Goal: Check status

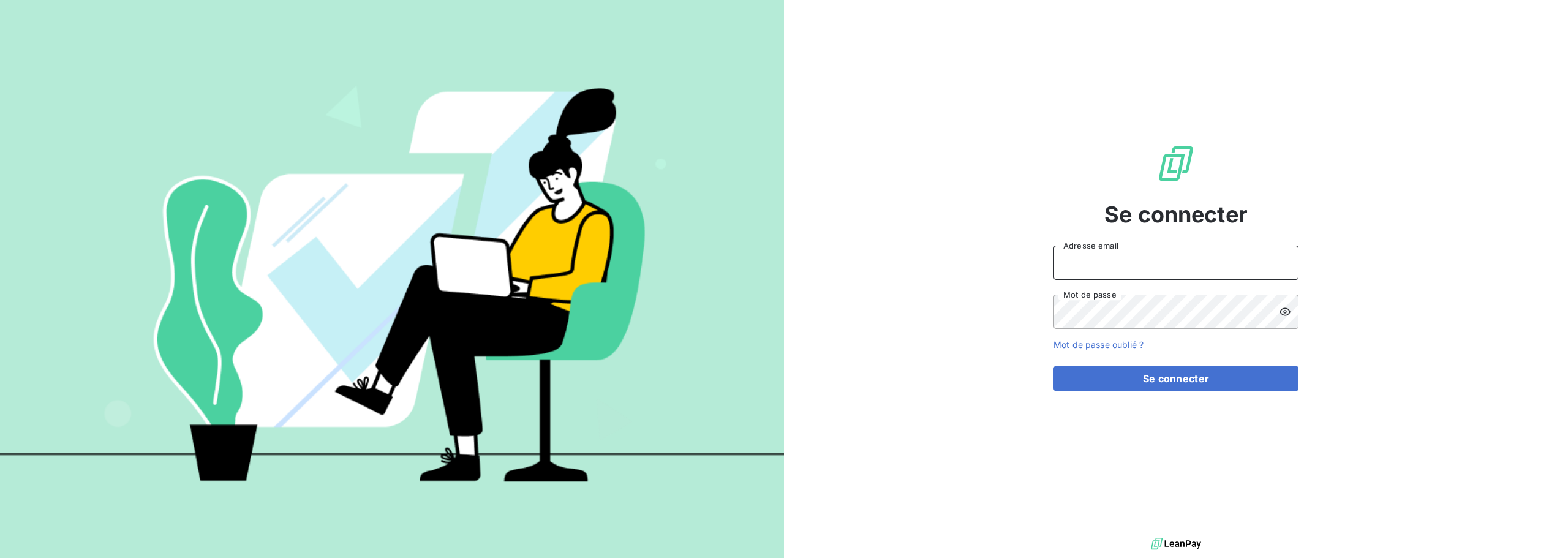
click at [1127, 261] on input "Adresse email" at bounding box center [1176, 262] width 245 height 34
type input "[EMAIL_ADDRESS][DOMAIN_NAME]"
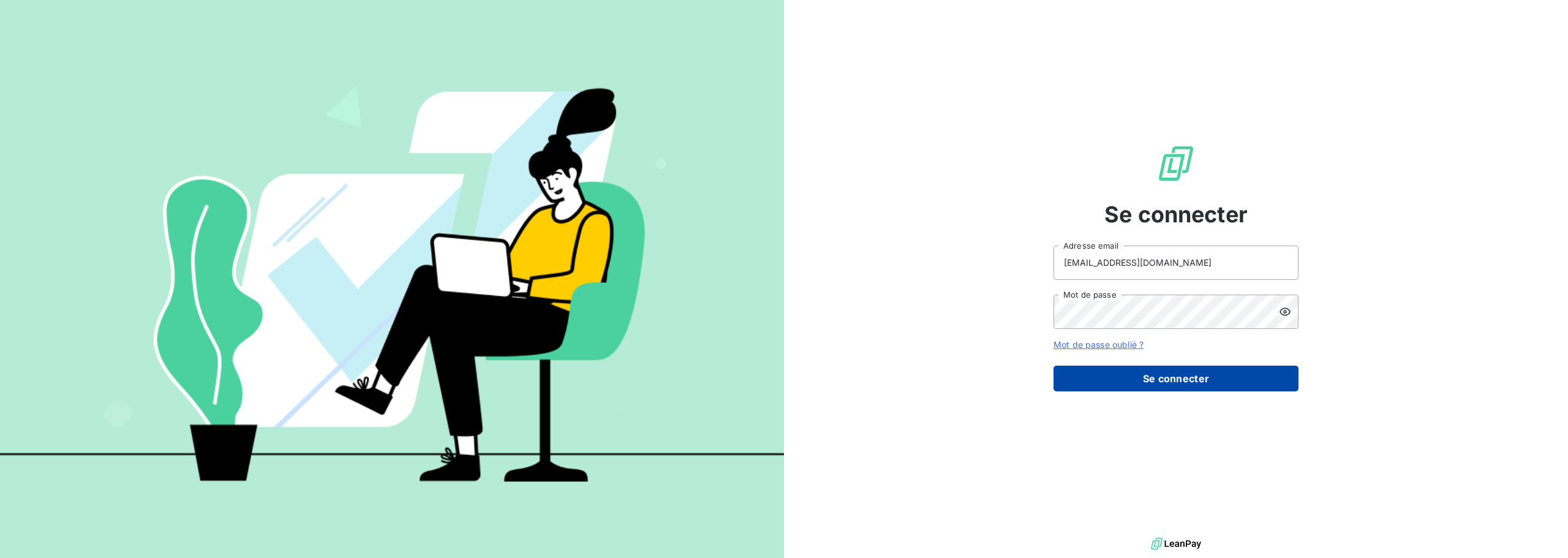
click at [1156, 373] on button "Se connecter" at bounding box center [1176, 378] width 245 height 26
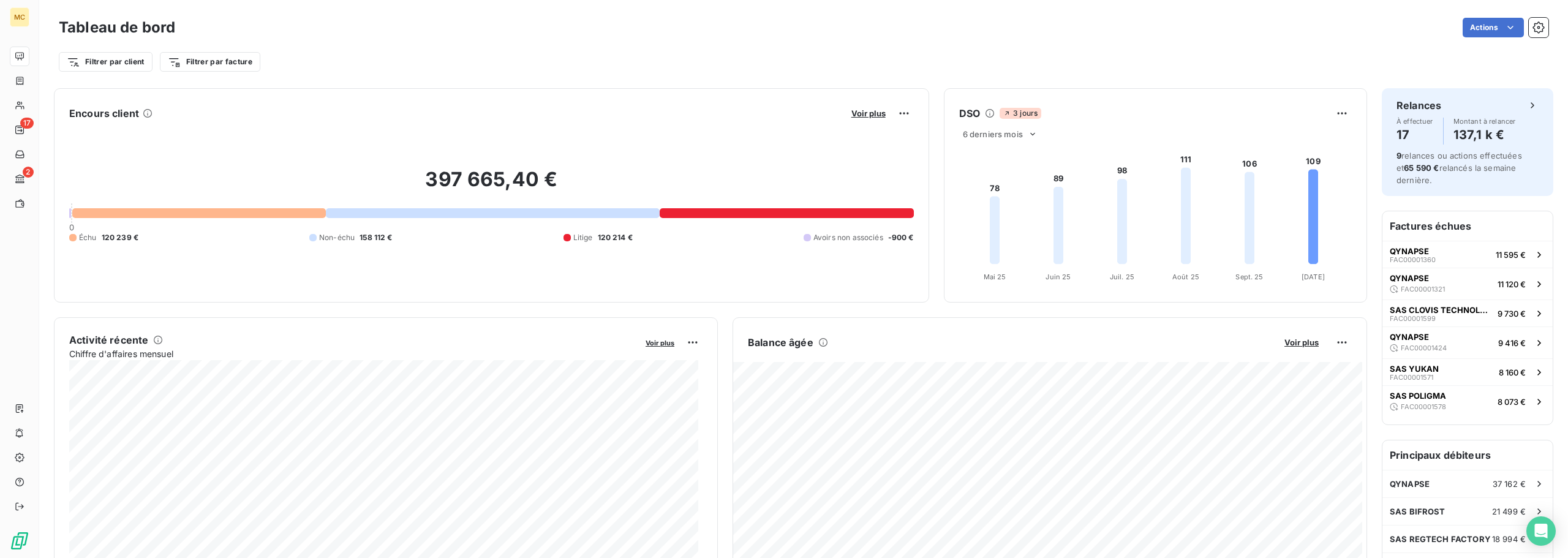
click at [214, 214] on div at bounding box center [199, 213] width 254 height 10
click at [713, 214] on div at bounding box center [786, 213] width 254 height 10
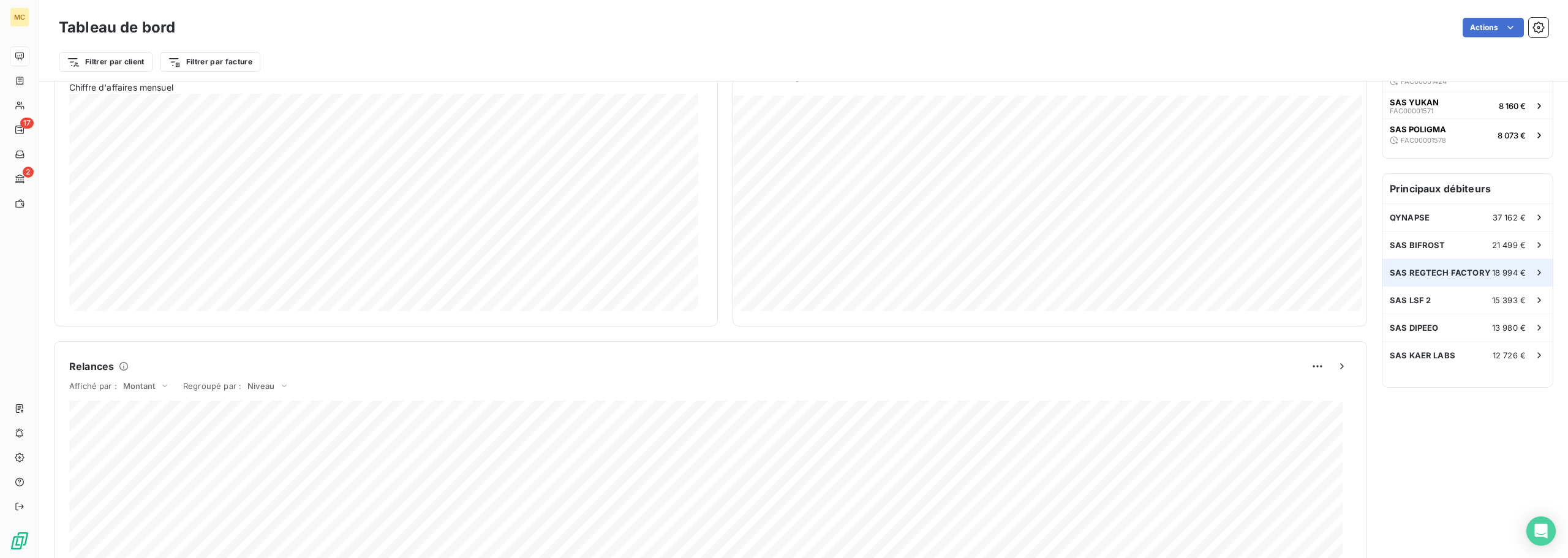
scroll to position [246, 0]
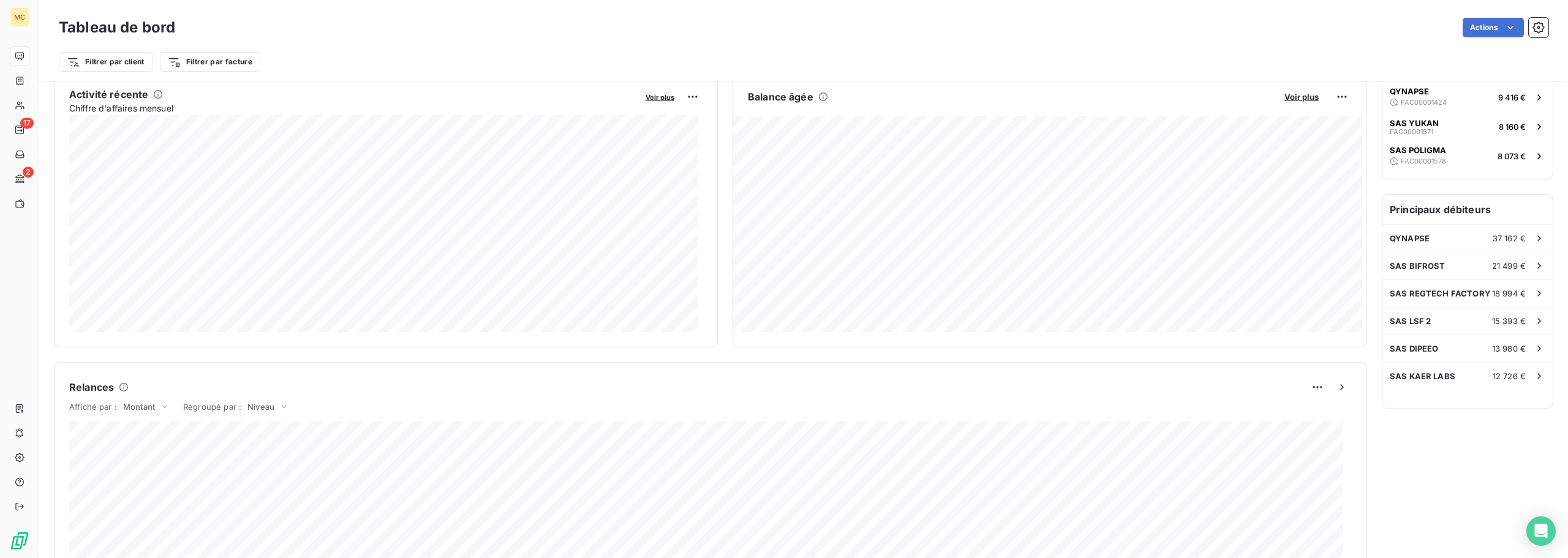
click at [1464, 463] on div "Relances À effectuer 17 Montant à relancer 137,1 k € 9 relances ou actions effe…" at bounding box center [1467, 385] width 171 height 1085
click at [1430, 377] on span "SAS KAER LABS" at bounding box center [1423, 376] width 65 height 10
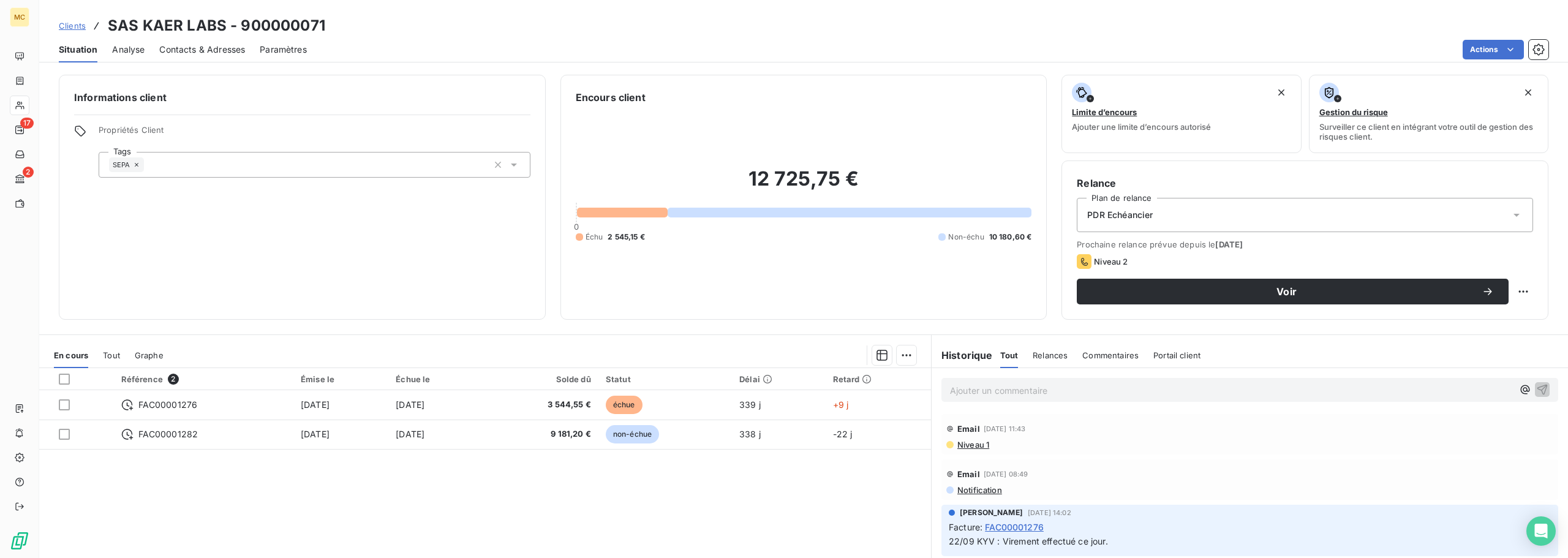
click at [404, 479] on div "Référence 2 Émise le Échue le Solde dû Statut Délai Retard FAC00001276 [DATE] […" at bounding box center [485, 486] width 892 height 236
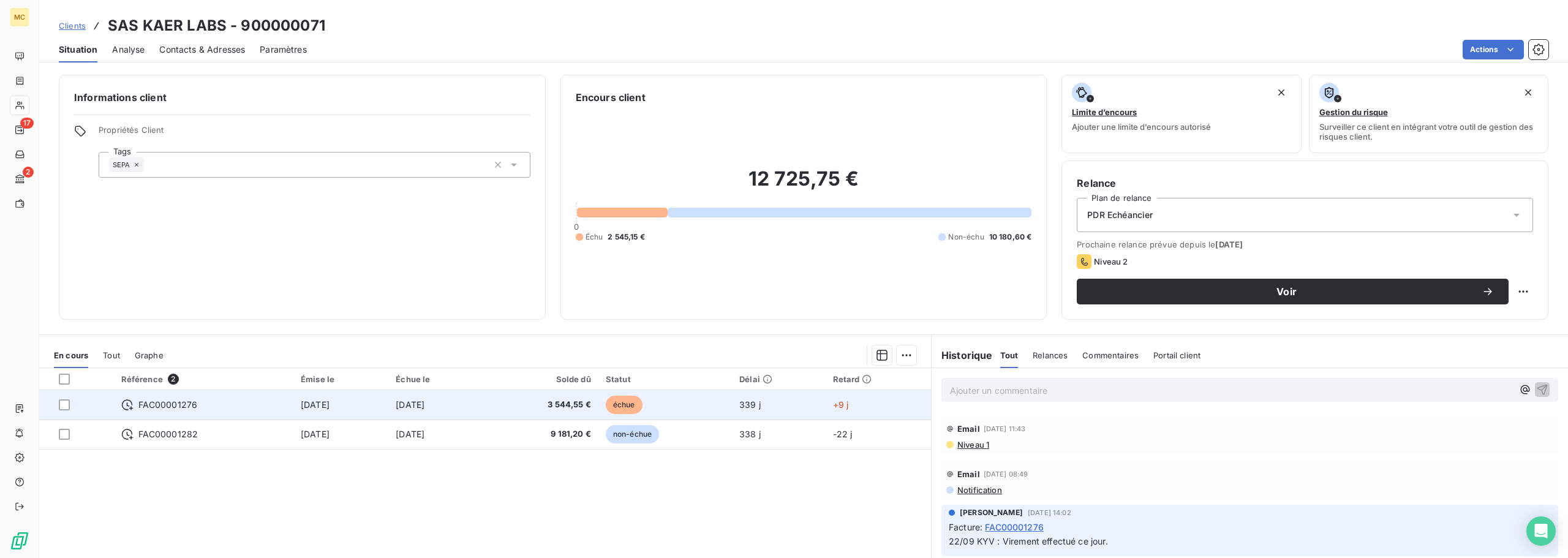
click at [517, 396] on td "3 544,55 €" at bounding box center [541, 405] width 113 height 30
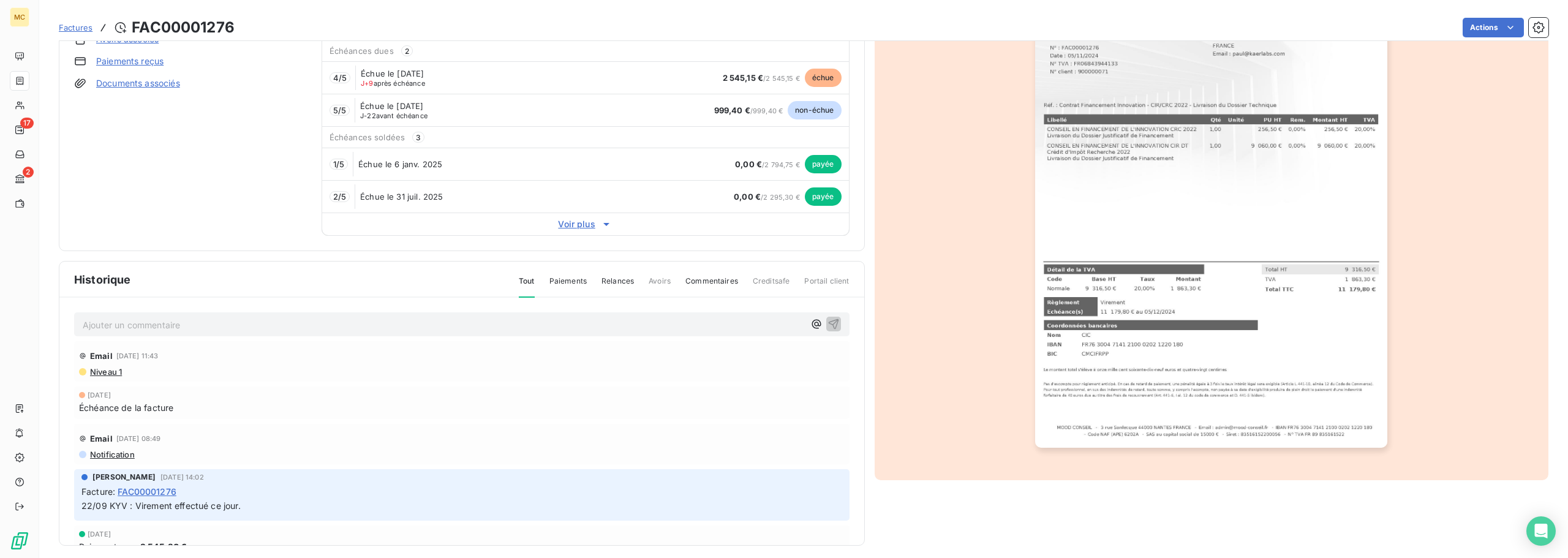
scroll to position [139, 0]
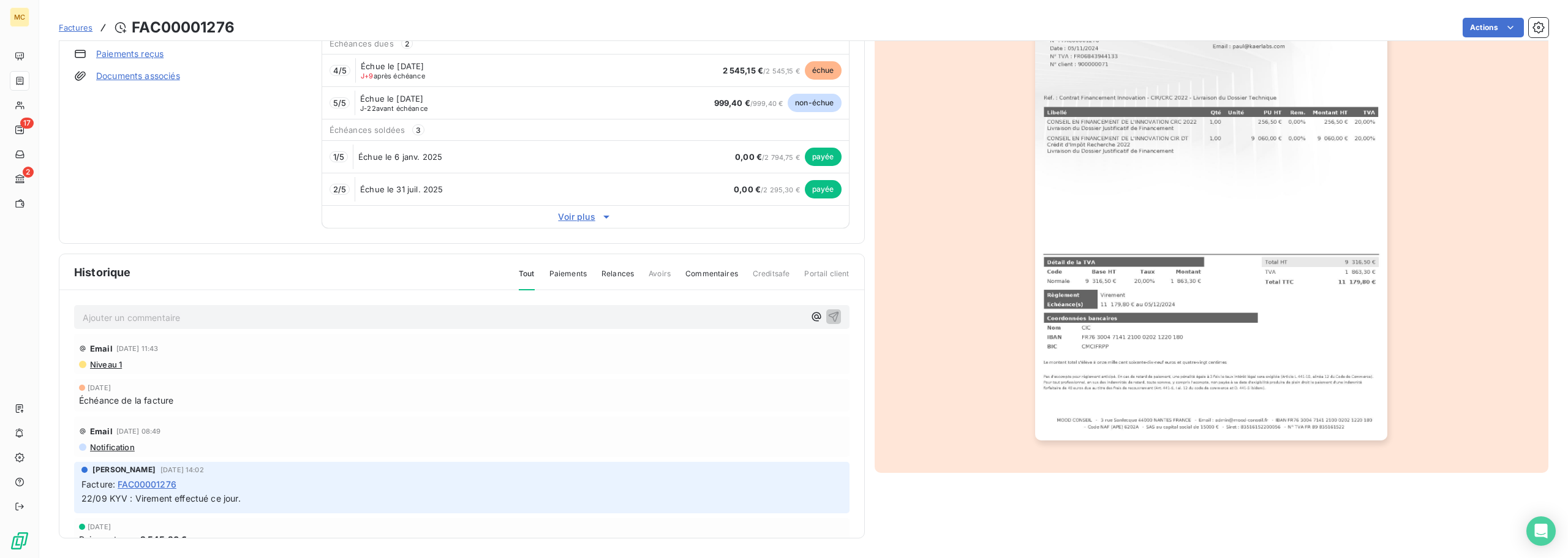
click at [913, 195] on div at bounding box center [1212, 191] width 675 height 564
drag, startPoint x: 907, startPoint y: 294, endPoint x: 174, endPoint y: 344, distance: 734.7
click at [907, 294] on div at bounding box center [1212, 191] width 675 height 564
drag, startPoint x: 947, startPoint y: 312, endPoint x: 949, endPoint y: 319, distance: 7.3
click at [948, 312] on div at bounding box center [1212, 191] width 675 height 564
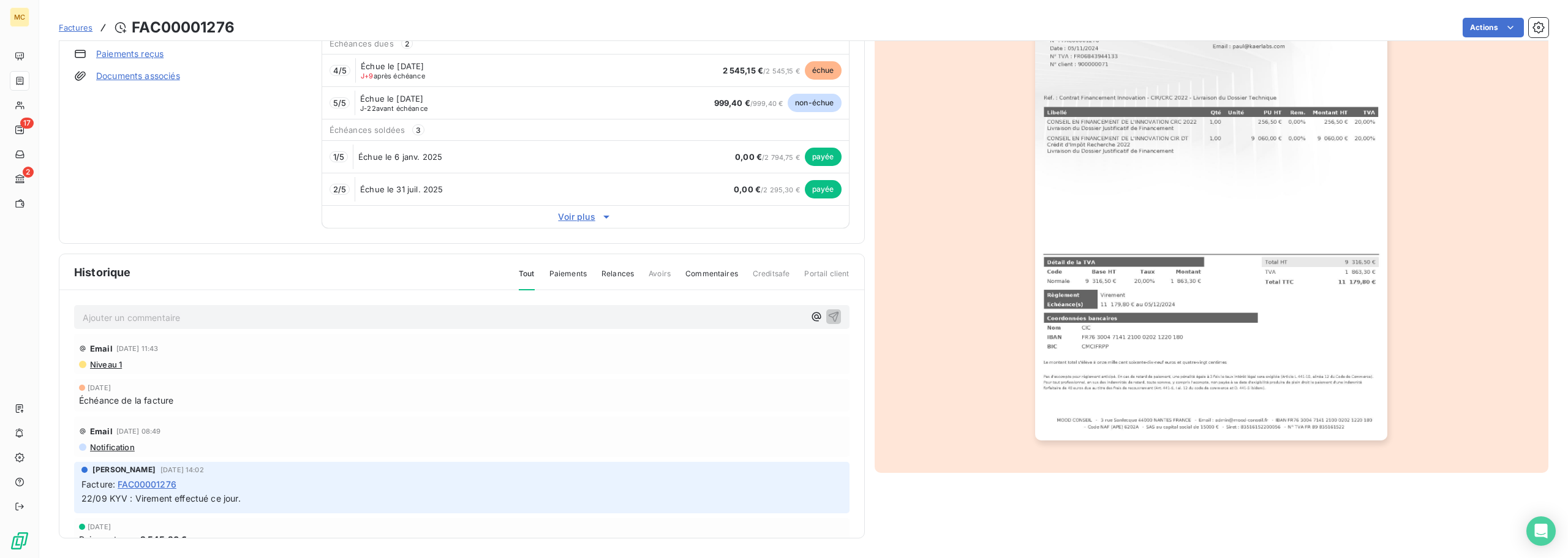
click at [1522, 274] on div at bounding box center [1212, 191] width 675 height 564
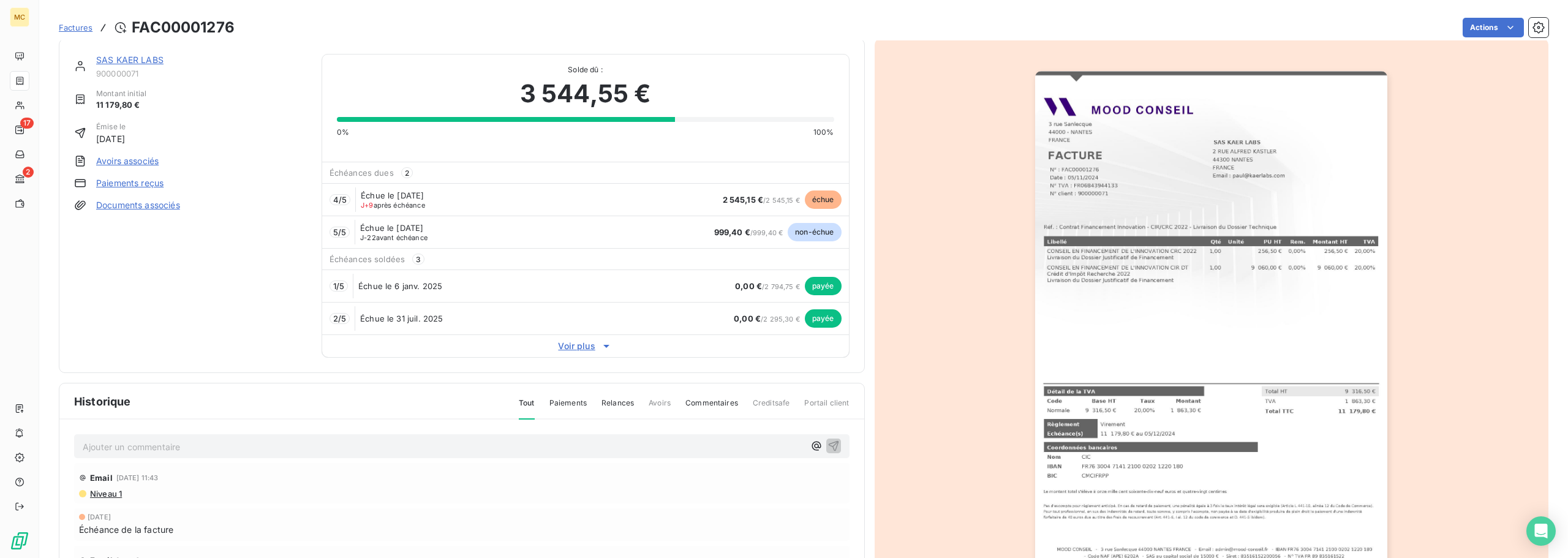
scroll to position [0, 0]
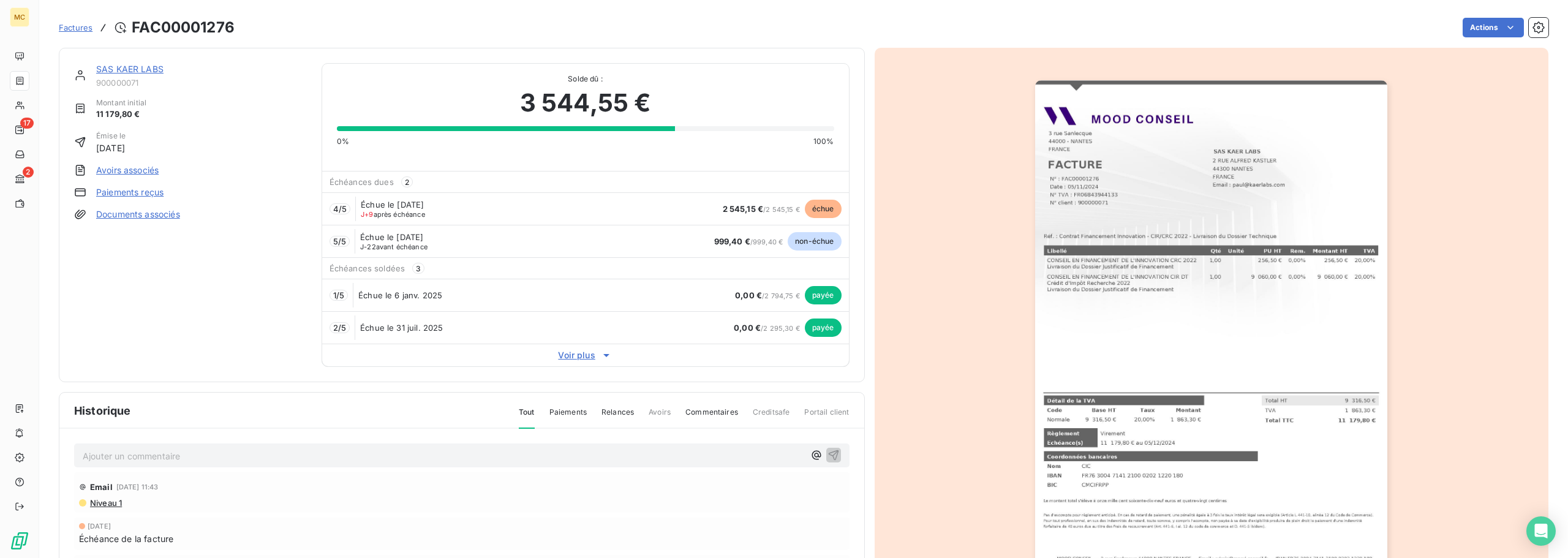
drag, startPoint x: 434, startPoint y: 214, endPoint x: 359, endPoint y: 207, distance: 75.3
click at [361, 207] on div "Échue le [DATE] J+9 après échéance" at bounding box center [400, 209] width 79 height 18
click at [467, 207] on div "4 / 5 Échue le [DATE] J+9 après échéance 2 545,15 € / 2 545,15 € échue" at bounding box center [585, 209] width 527 height 32
click at [448, 216] on div "4 / 5 Échue le [DATE] J+9 après échéance 2 545,15 € / 2 545,15 € échue" at bounding box center [585, 209] width 527 height 32
drag, startPoint x: 840, startPoint y: 214, endPoint x: 356, endPoint y: 201, distance: 484.2
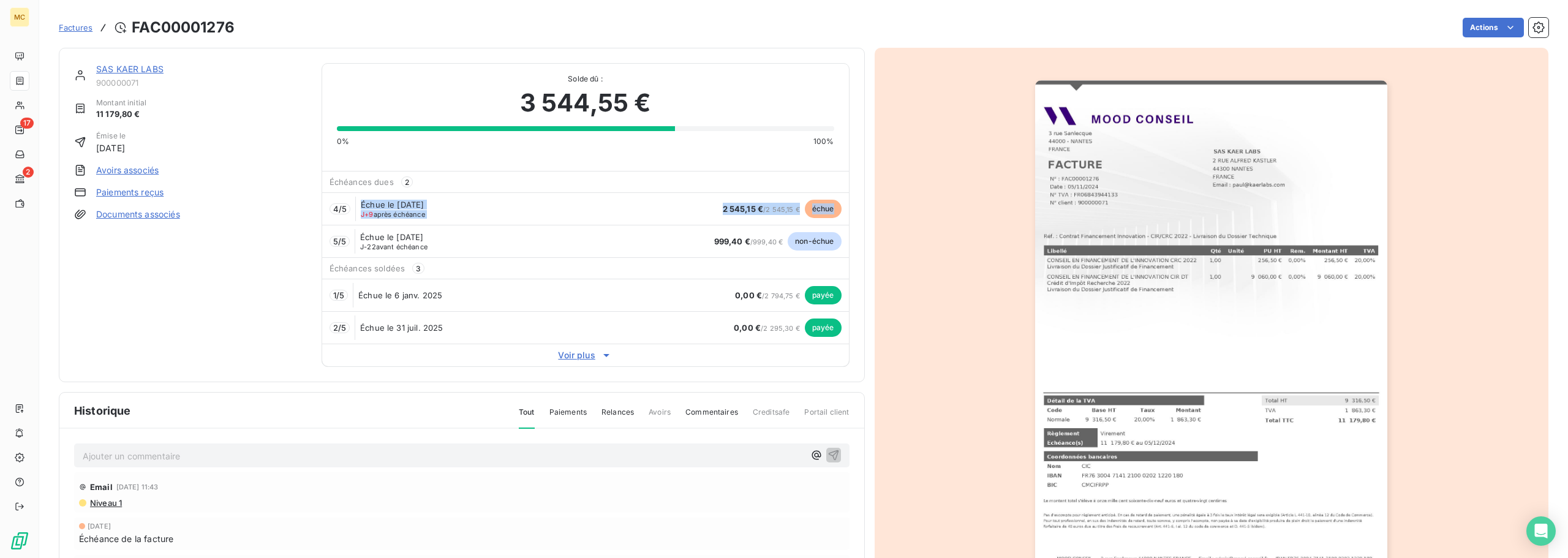
click at [356, 201] on div "4 / 5 Échue le [DATE] J+9 après échéance 2 545,15 € / 2 545,15 € échue" at bounding box center [585, 209] width 527 height 32
click at [576, 230] on div "5 / 5 Échue le [DATE] J-22 avant échéance 999,40 € / 999,40 € non-échue" at bounding box center [585, 241] width 527 height 32
click at [917, 206] on div at bounding box center [1212, 330] width 675 height 564
click at [952, 198] on div at bounding box center [1212, 330] width 675 height 564
click at [963, 204] on div at bounding box center [1212, 330] width 675 height 564
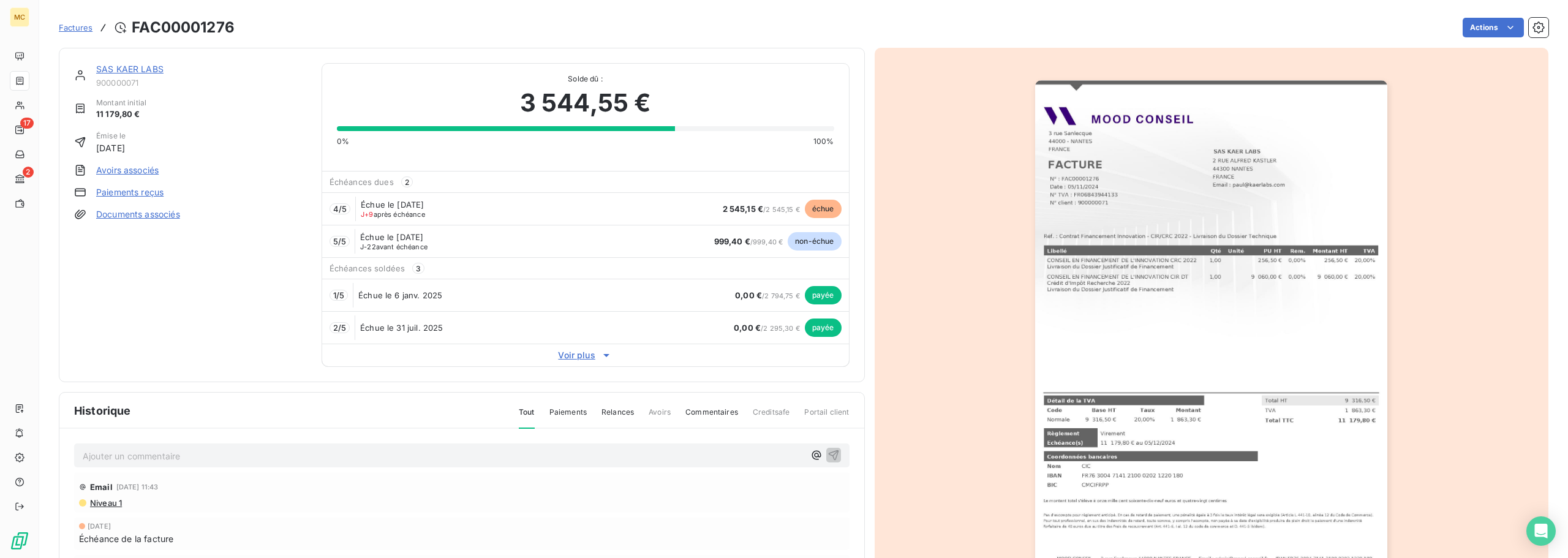
click at [965, 221] on div at bounding box center [1212, 330] width 675 height 564
click at [956, 256] on div at bounding box center [1212, 330] width 675 height 564
click at [961, 242] on div at bounding box center [1212, 330] width 675 height 564
drag, startPoint x: 935, startPoint y: 154, endPoint x: 927, endPoint y: 266, distance: 112.3
click at [933, 160] on div at bounding box center [1212, 330] width 675 height 564
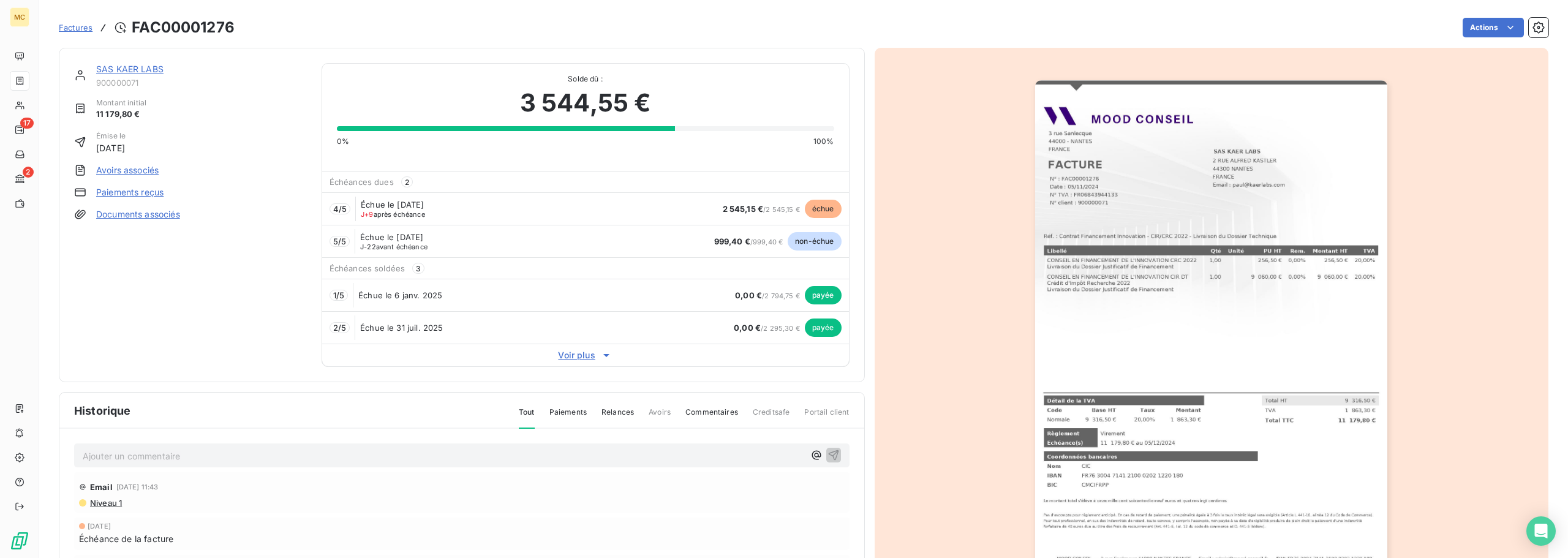
click at [927, 267] on div at bounding box center [1212, 330] width 675 height 564
click at [937, 256] on div at bounding box center [1212, 330] width 675 height 564
